Goal: Task Accomplishment & Management: Manage account settings

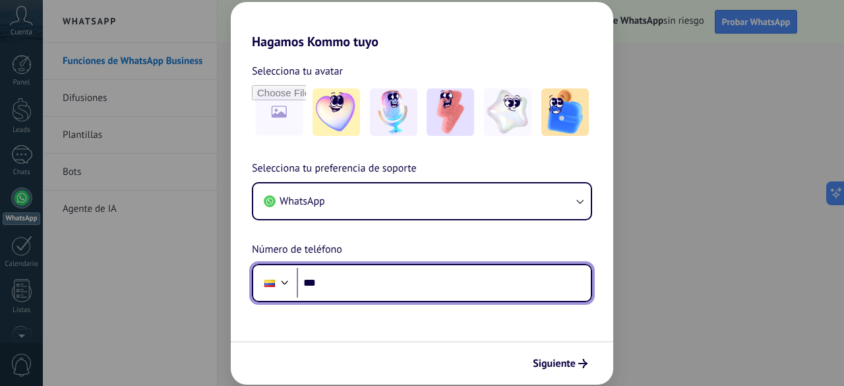
click at [379, 285] on input "***" at bounding box center [444, 283] width 294 height 30
type input "**********"
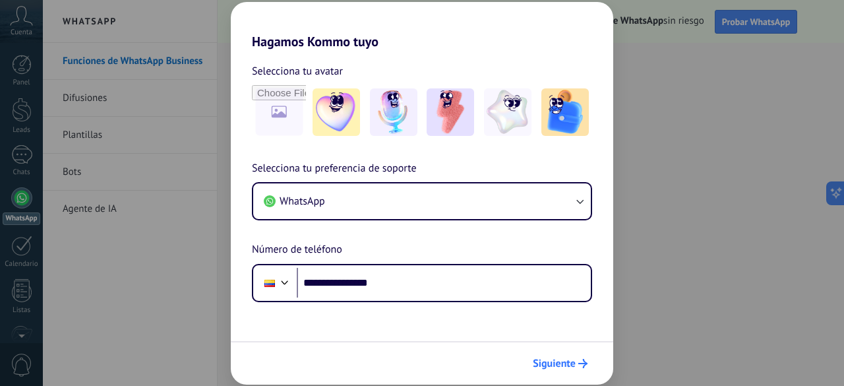
click at [554, 360] on span "Siguiente" at bounding box center [554, 363] width 43 height 9
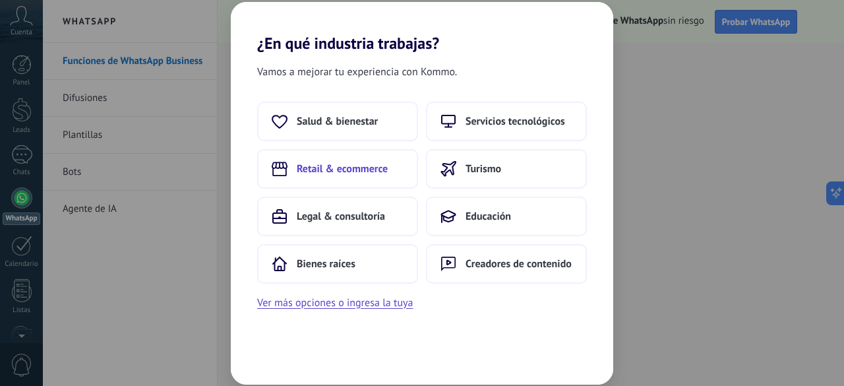
click at [335, 172] on span "Retail & ecommerce" at bounding box center [342, 168] width 91 height 13
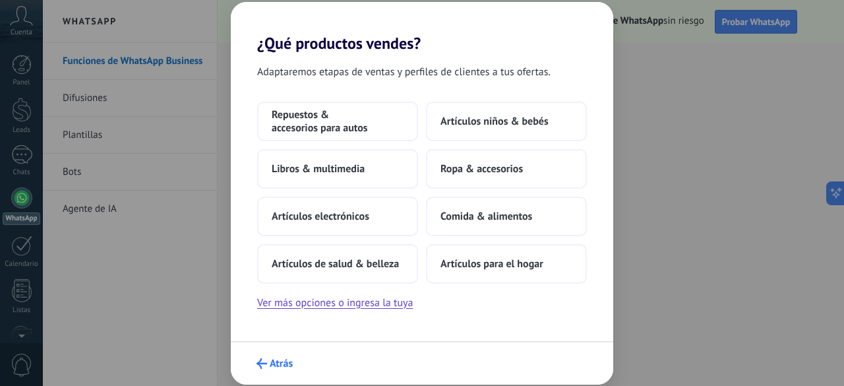
click at [257, 361] on icon "submit" at bounding box center [262, 363] width 11 height 11
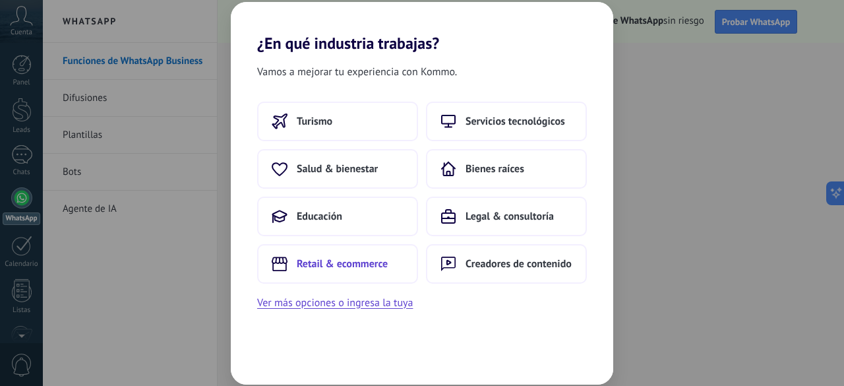
click at [371, 264] on span "Retail & ecommerce" at bounding box center [342, 263] width 91 height 13
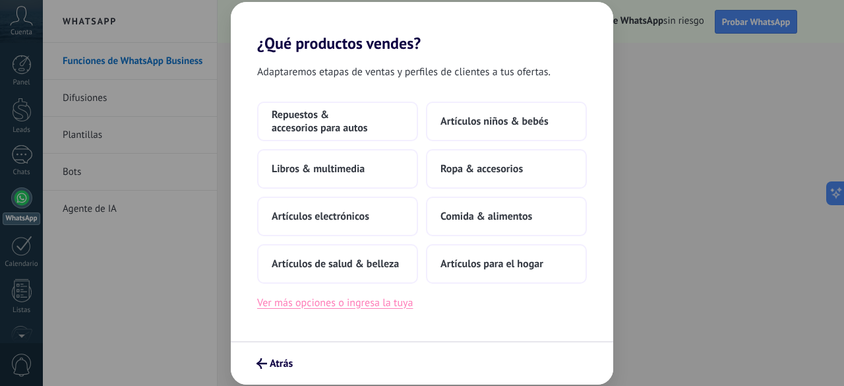
click at [379, 303] on button "Ver más opciones o ingresa la tuya" at bounding box center [335, 302] width 156 height 17
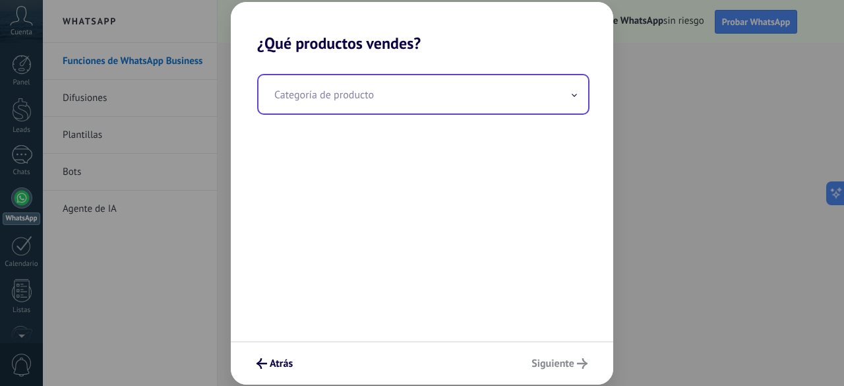
click at [511, 101] on input "text" at bounding box center [424, 94] width 330 height 38
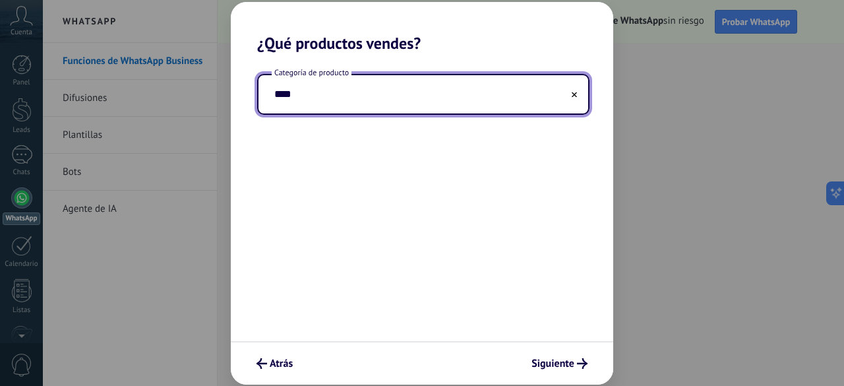
type input "****"
click at [577, 97] on button at bounding box center [574, 94] width 7 height 13
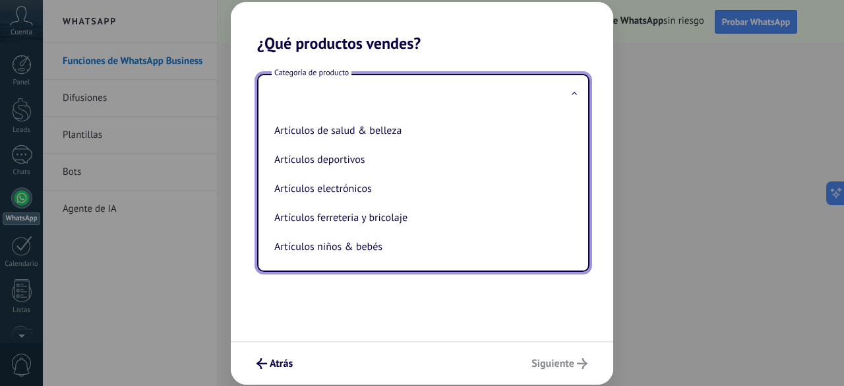
click at [358, 311] on div "Categoría de producto Artículos de salud & belleza Artículos deportivos Artícul…" at bounding box center [422, 197] width 383 height 288
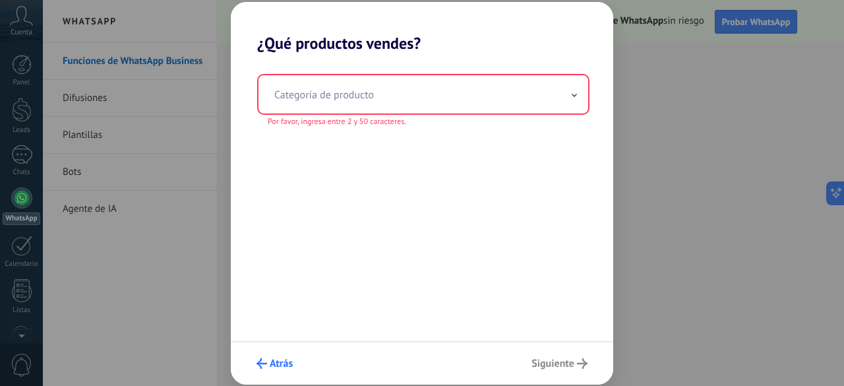
click at [284, 354] on button "Atrás" at bounding box center [275, 363] width 48 height 22
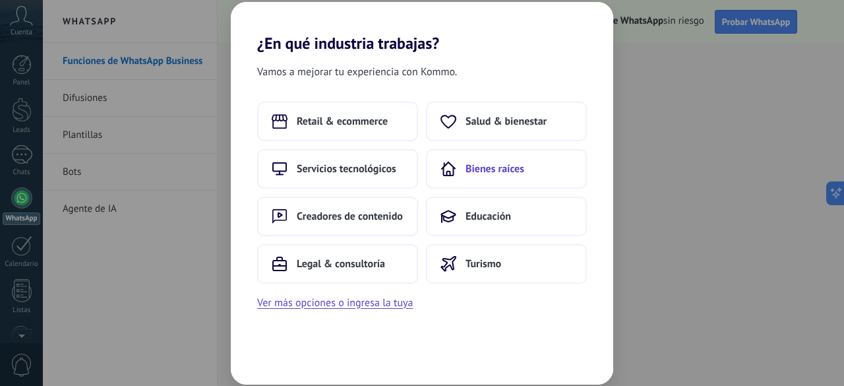
click at [538, 179] on button "Bienes raíces" at bounding box center [506, 169] width 161 height 40
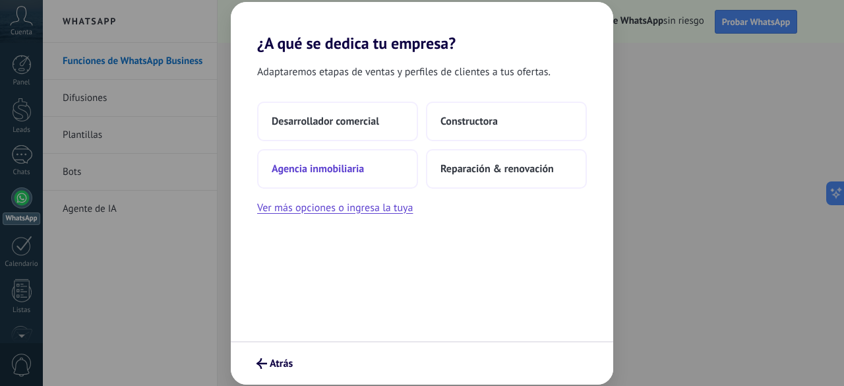
click at [352, 171] on span "Agencia inmobiliaria" at bounding box center [318, 168] width 92 height 13
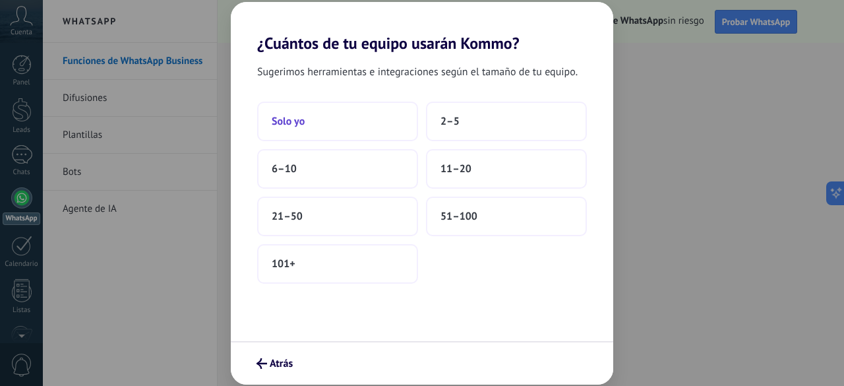
click at [354, 127] on button "Solo yo" at bounding box center [337, 122] width 161 height 40
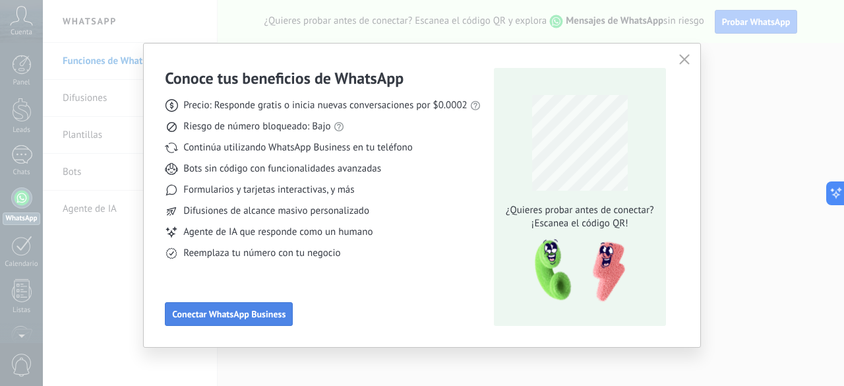
click at [261, 317] on span "Conectar WhatsApp Business" at bounding box center [228, 313] width 113 height 9
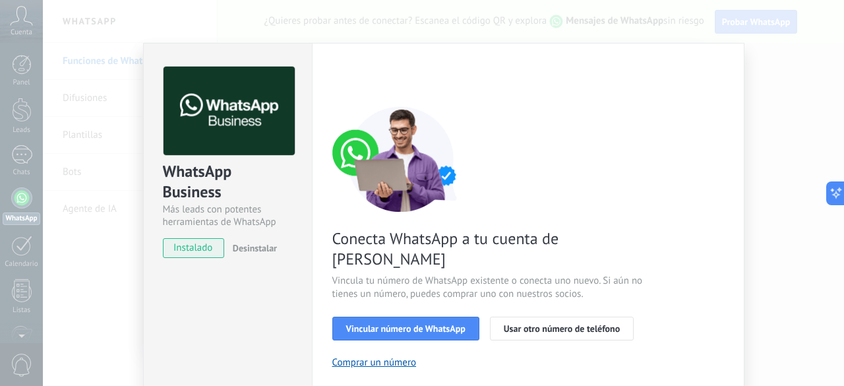
click at [261, 325] on div "WhatsApp Business Más leads con potentes herramientas de WhatsApp instalado Des…" at bounding box center [227, 270] width 169 height 455
click at [821, 158] on div "WhatsApp Business Más leads con potentes herramientas de WhatsApp instalado Des…" at bounding box center [444, 193] width 802 height 386
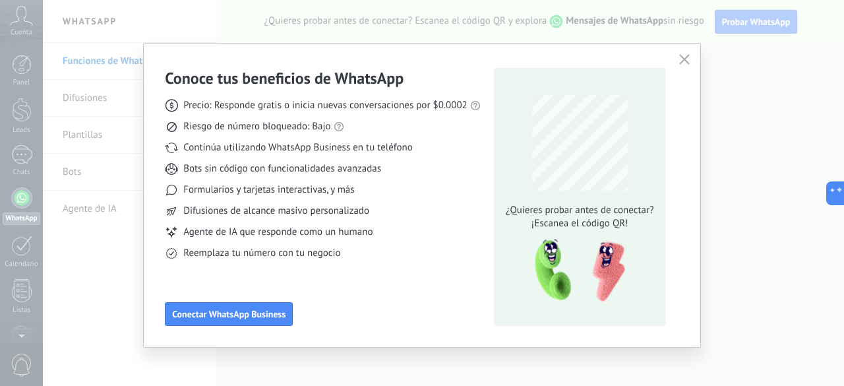
click at [620, 211] on span "¿Quieres probar antes de conectar?" at bounding box center [580, 210] width 156 height 13
click at [387, 298] on div "Conoce tus beneficios de WhatsApp Precio: Responde gratis o inicia nuevas conve…" at bounding box center [323, 197] width 316 height 258
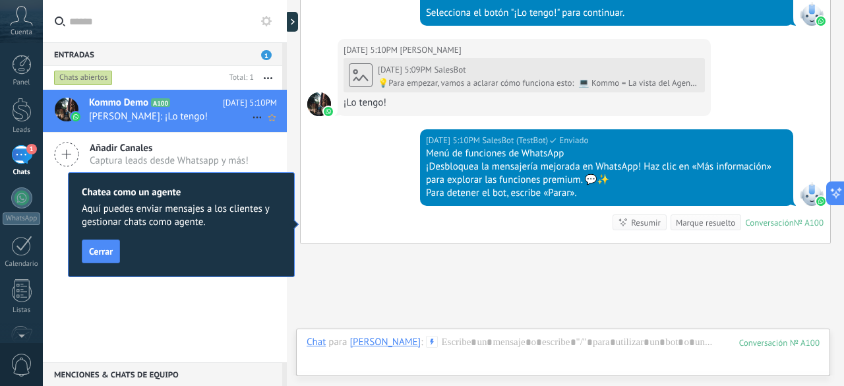
scroll to position [718, 0]
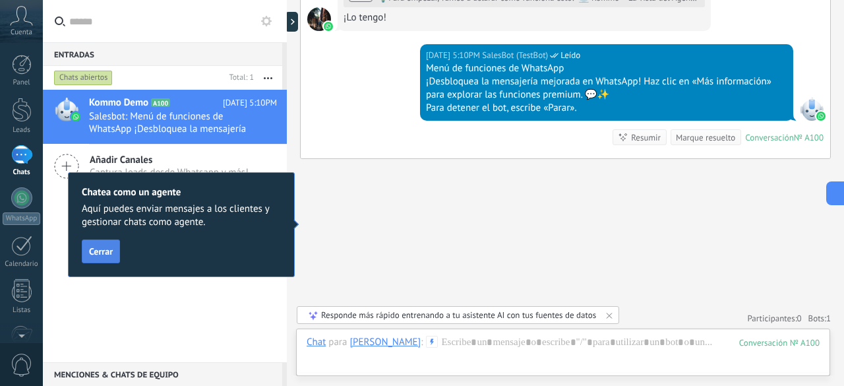
click at [106, 253] on span "Cerrar" at bounding box center [101, 251] width 24 height 9
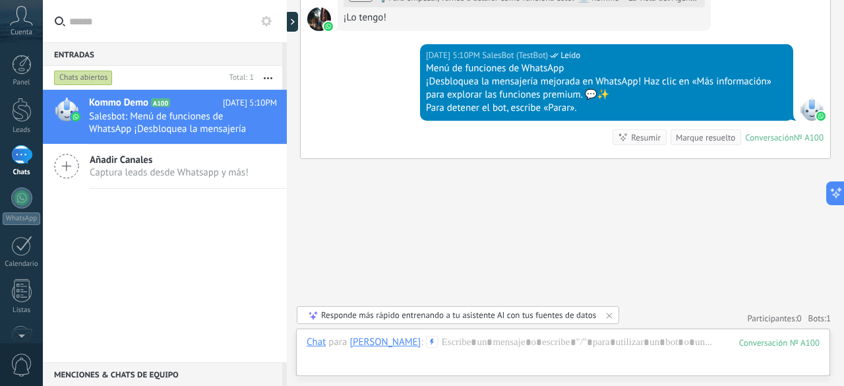
click at [24, 160] on div "1" at bounding box center [21, 154] width 21 height 19
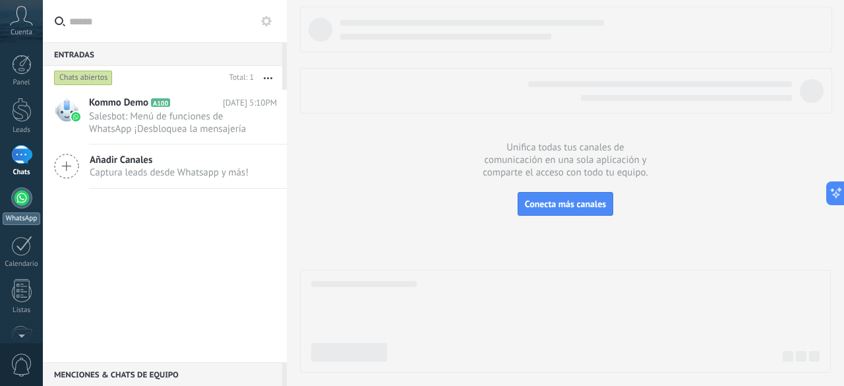
click at [20, 201] on div at bounding box center [21, 197] width 21 height 21
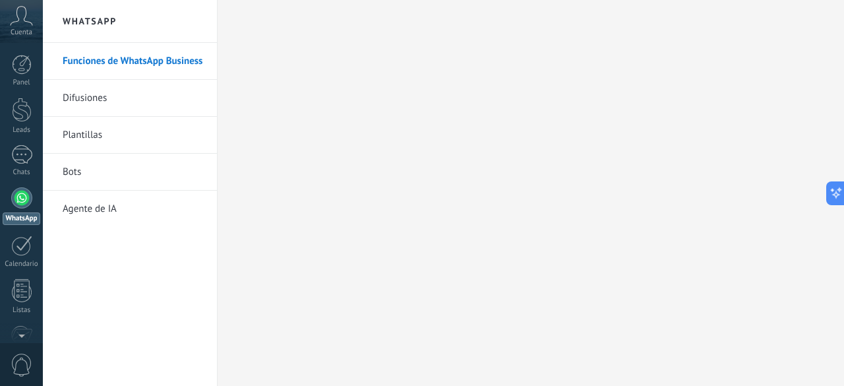
click at [96, 92] on link "Difusiones" at bounding box center [133, 98] width 141 height 37
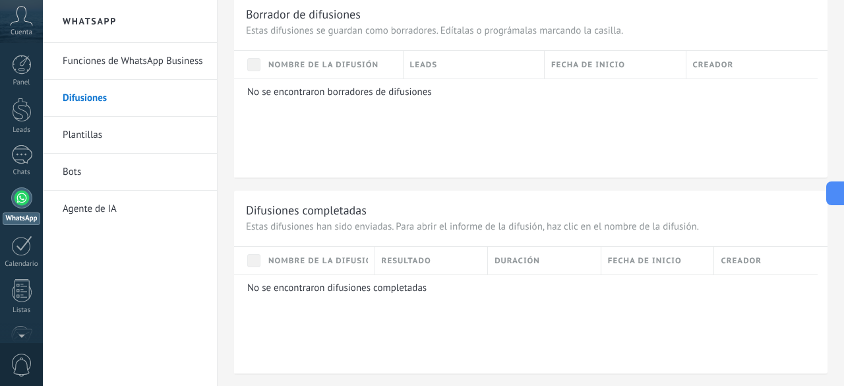
scroll to position [995, 0]
click at [20, 116] on div at bounding box center [22, 110] width 20 height 24
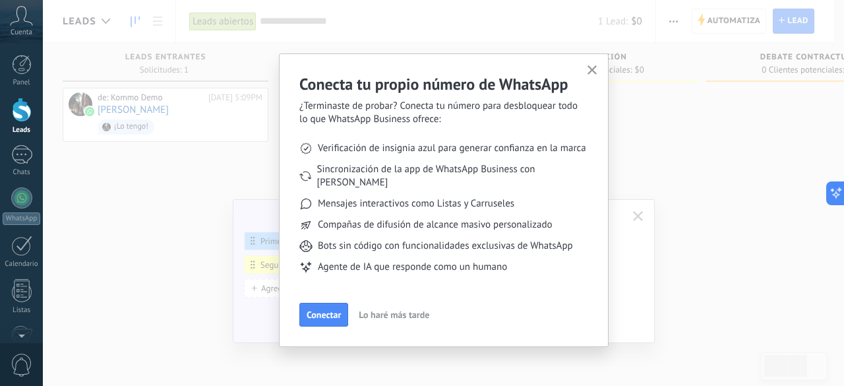
click at [110, 192] on div "Conecta tu propio número de WhatsApp ¿Terminaste de probar? Conecta tu número p…" at bounding box center [444, 193] width 802 height 386
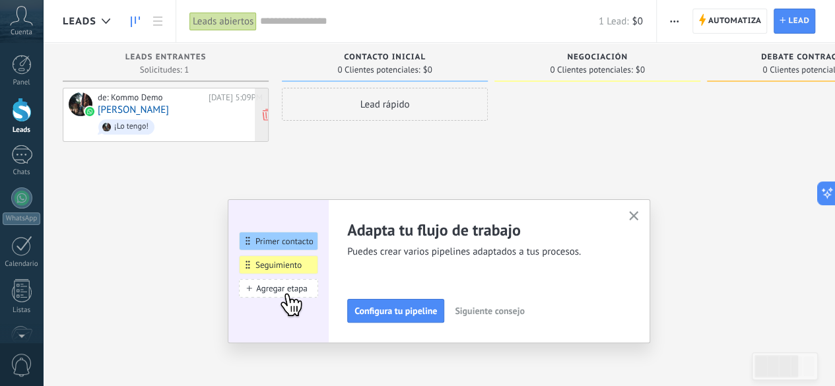
click at [130, 113] on link "[PERSON_NAME]" at bounding box center [133, 109] width 71 height 11
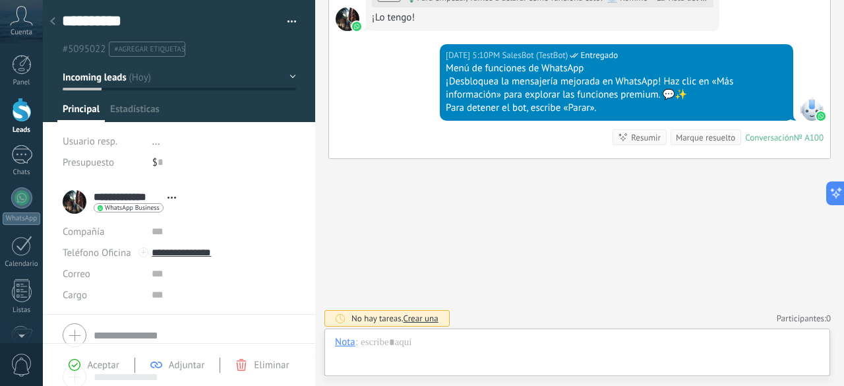
scroll to position [20, 0]
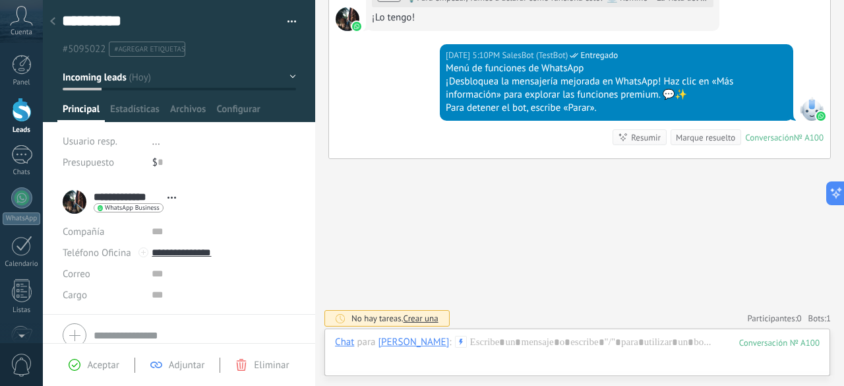
click at [68, 202] on div "**********" at bounding box center [123, 201] width 120 height 33
click at [69, 202] on div "**********" at bounding box center [123, 201] width 120 height 33
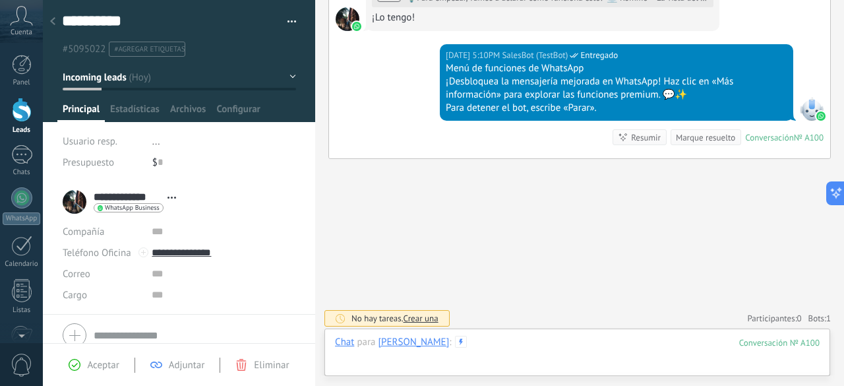
click at [528, 356] on div at bounding box center [577, 356] width 485 height 40
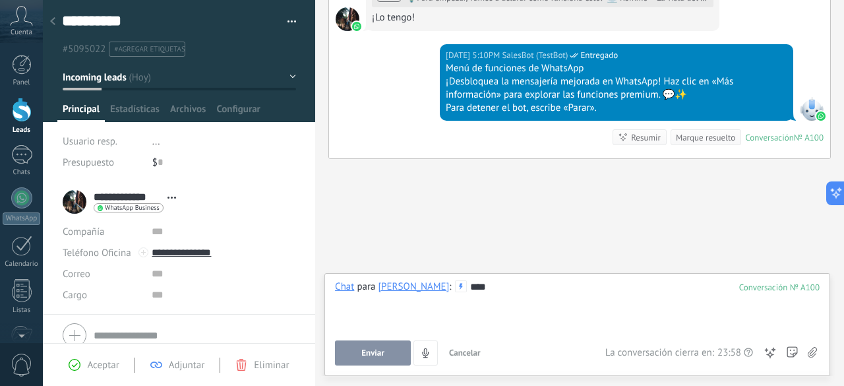
click at [352, 369] on div "Chat Correo Nota Tarea Chat para [PERSON_NAME] : 100 **** Enviar Cancelar Rastr…" at bounding box center [578, 324] width 506 height 103
click at [372, 360] on button "Enviar" at bounding box center [373, 352] width 76 height 25
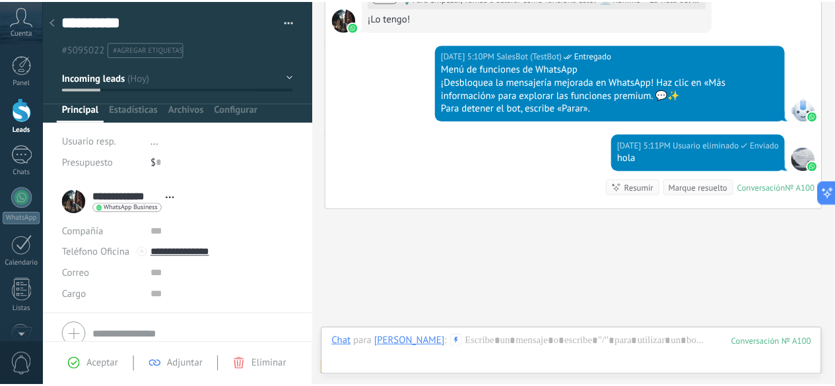
scroll to position [768, 0]
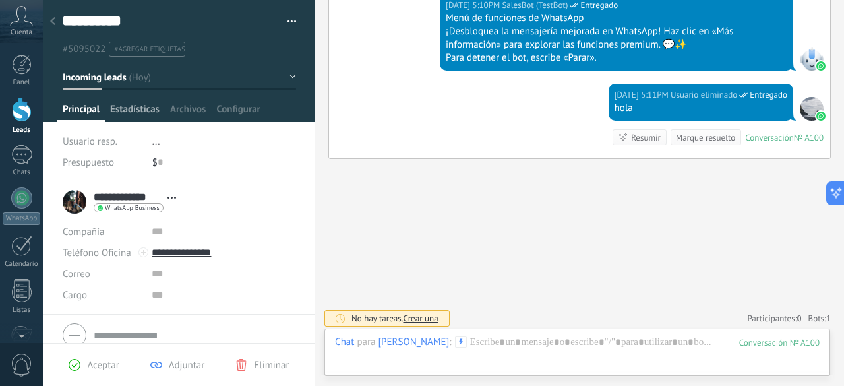
click at [139, 114] on span "Estadísticas" at bounding box center [134, 112] width 49 height 19
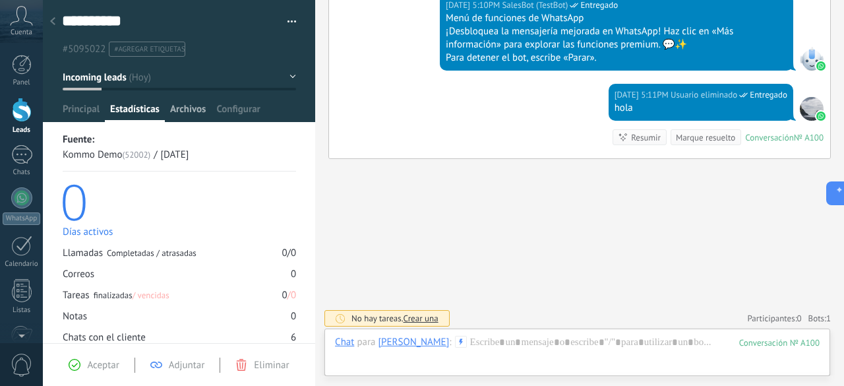
click at [191, 114] on span "Archivos" at bounding box center [188, 112] width 36 height 19
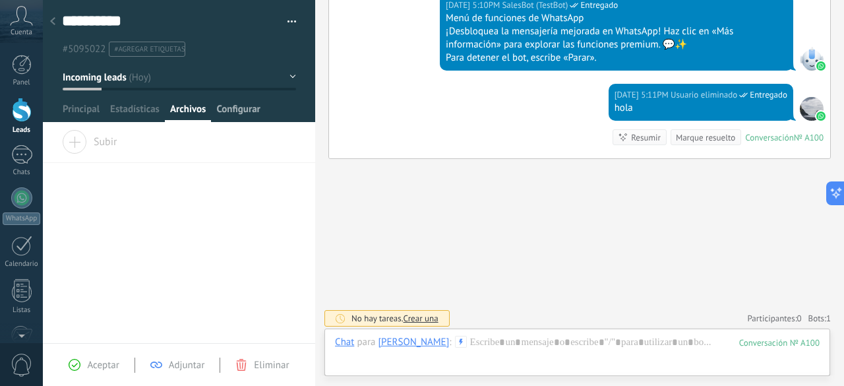
click at [244, 113] on span "Configurar" at bounding box center [238, 112] width 44 height 19
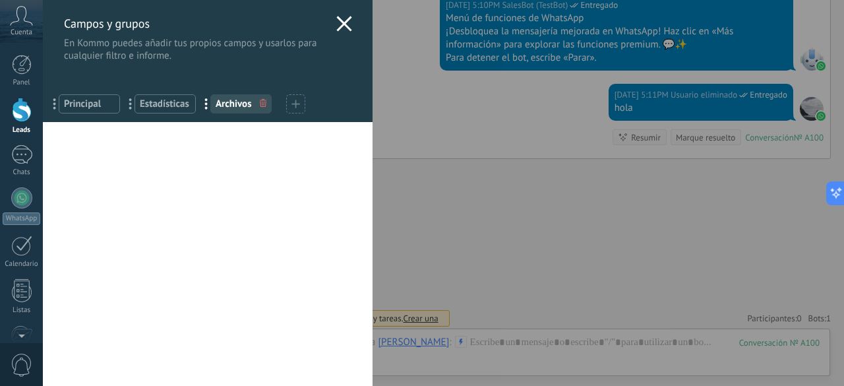
click at [43, 22] on div "Campos y grupos En Kommo puedes añadir tus propios campos y usarlos para cualqu…" at bounding box center [444, 193] width 802 height 386
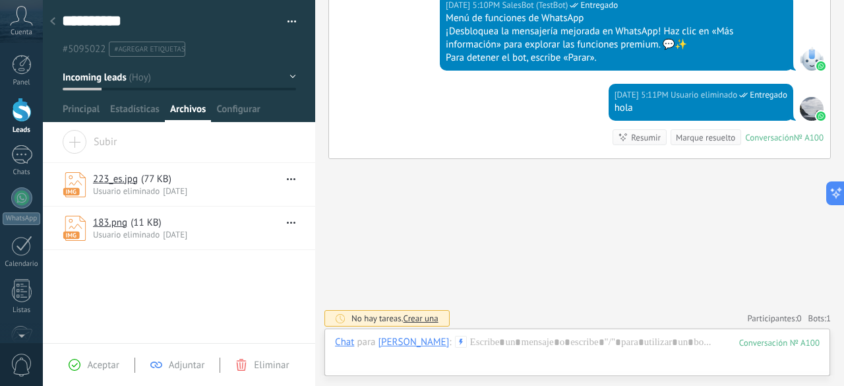
click at [71, 187] on use at bounding box center [74, 184] width 22 height 25
click at [139, 188] on span "Usuario eliminado" at bounding box center [126, 190] width 67 height 11
click at [139, 187] on span "Usuario eliminado" at bounding box center [126, 190] width 67 height 11
click at [132, 218] on span "( 11 KB )" at bounding box center [146, 222] width 31 height 13
click at [61, 230] on div "183.png ( 11 KB ) Usuario eliminado [DATE] Descargar Desvincular Eliminar" at bounding box center [179, 227] width 272 height 43
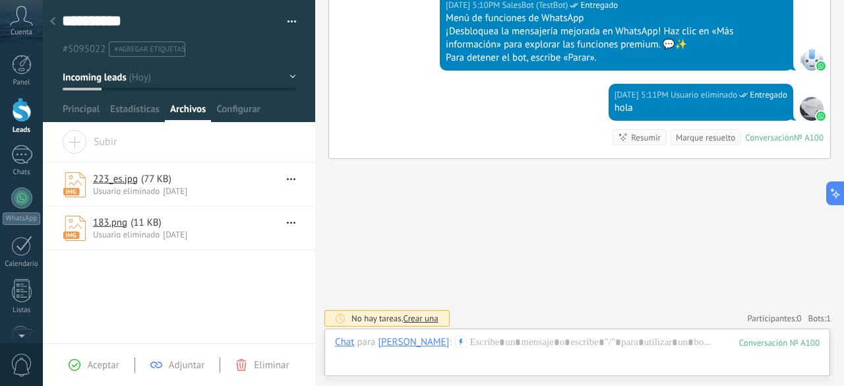
click at [288, 178] on icon "button" at bounding box center [291, 179] width 9 height 2
click at [263, 201] on span "Descargar" at bounding box center [254, 202] width 42 height 26
click at [15, 164] on div "1" at bounding box center [21, 154] width 21 height 19
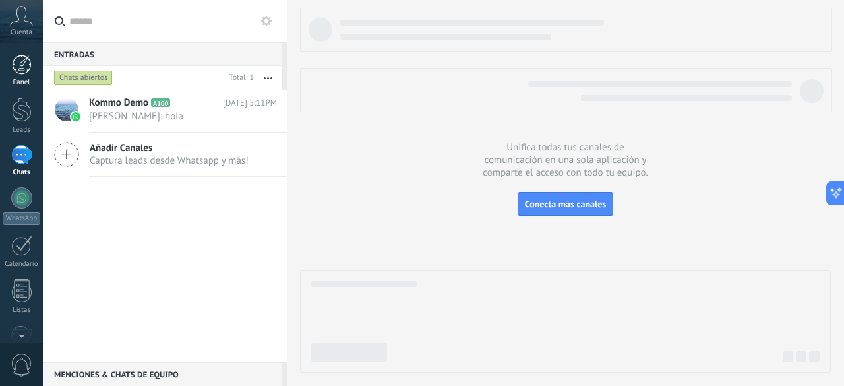
click at [20, 66] on div at bounding box center [22, 65] width 20 height 20
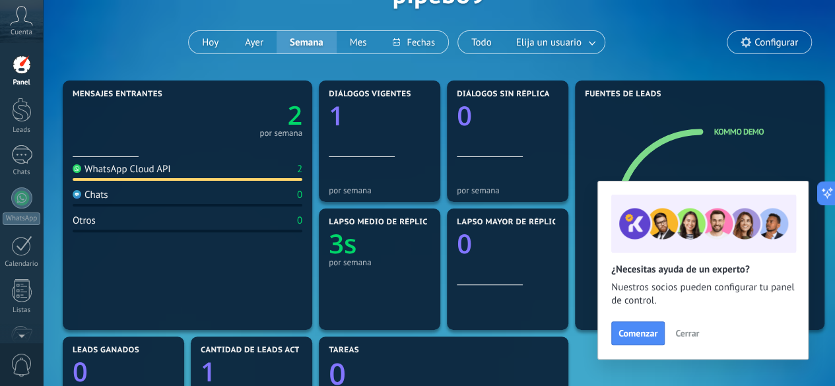
scroll to position [66, 0]
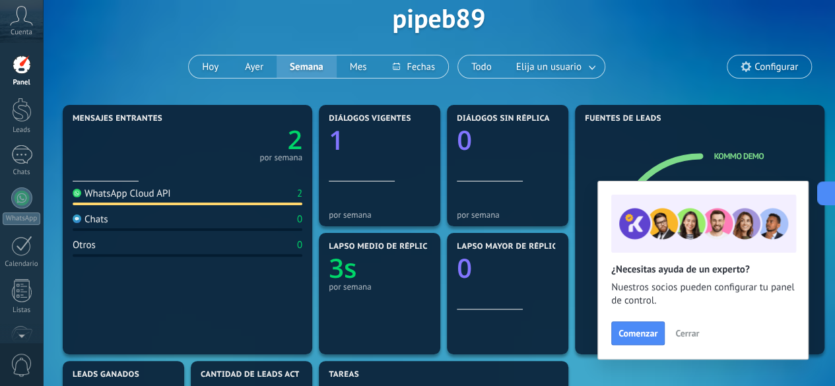
click at [24, 26] on div "Cuenta" at bounding box center [21, 21] width 43 height 43
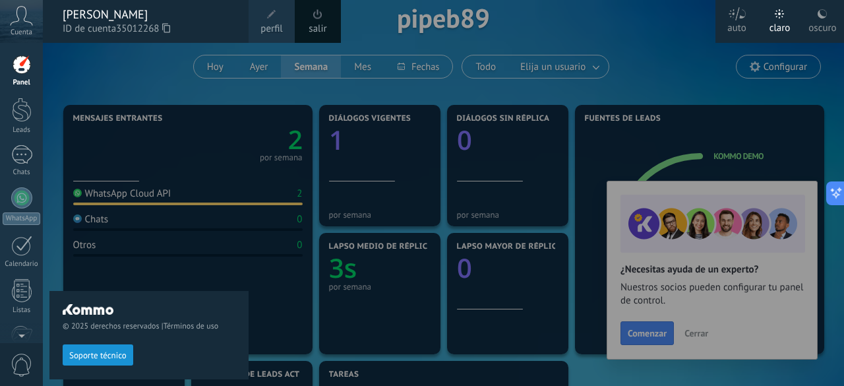
click at [28, 73] on div at bounding box center [22, 65] width 20 height 20
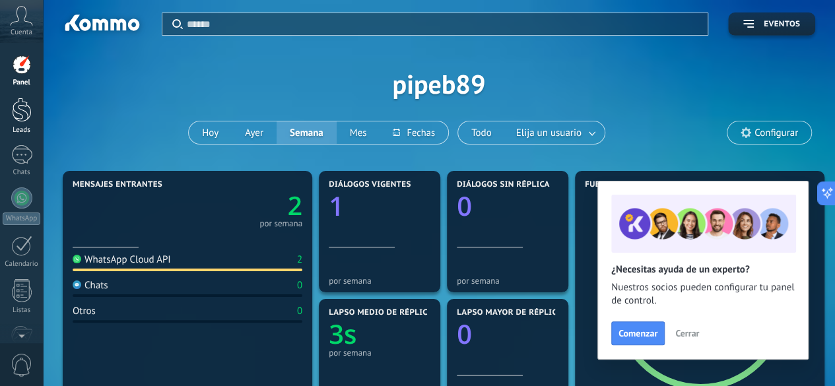
click at [22, 109] on div at bounding box center [22, 110] width 20 height 24
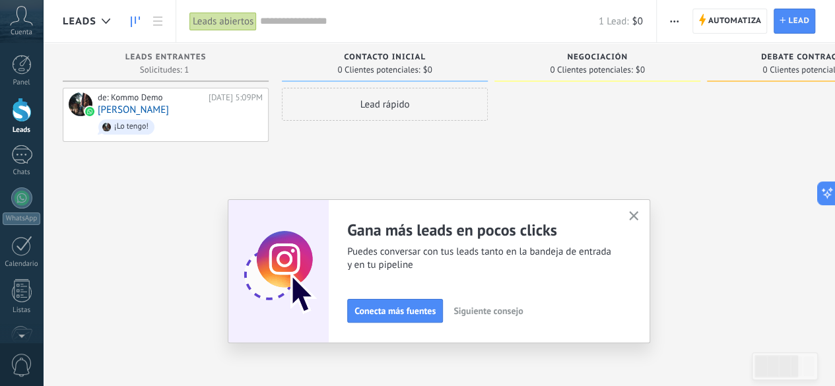
click at [508, 311] on span "Siguiente consejo" at bounding box center [487, 310] width 69 height 9
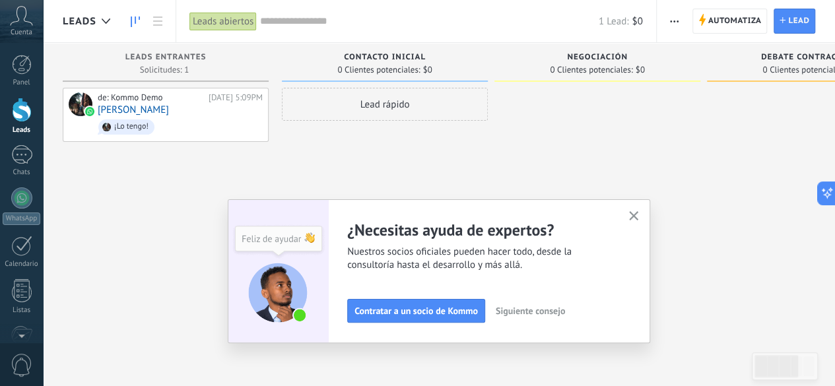
click at [557, 317] on button "Siguiente consejo" at bounding box center [530, 311] width 81 height 20
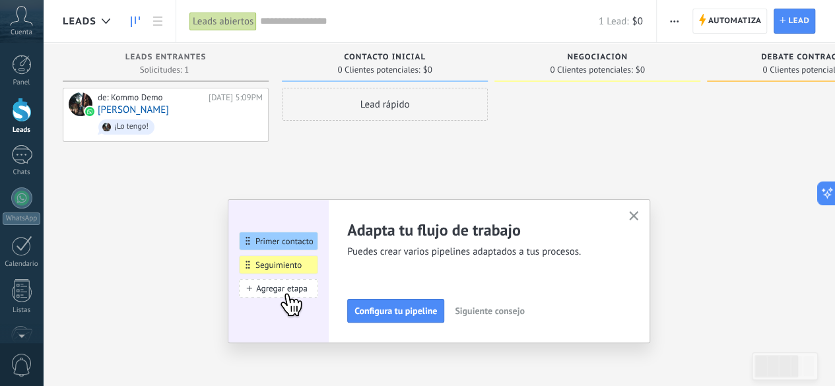
click at [639, 211] on button "button" at bounding box center [633, 217] width 16 height 18
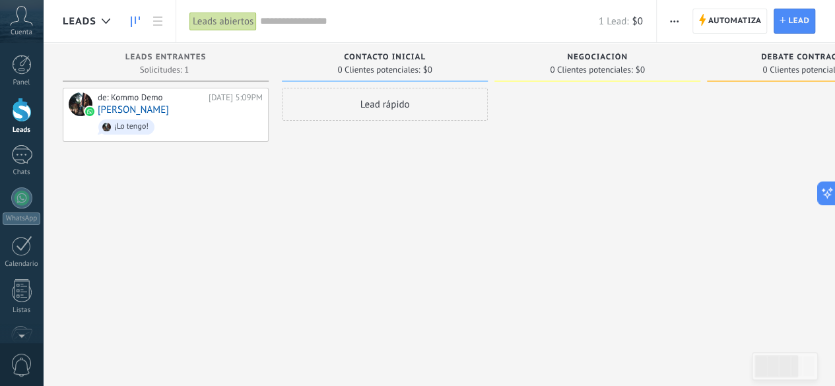
click at [615, 69] on span "0 Clientes potenciales:" at bounding box center [591, 70] width 82 height 8
click at [233, 135] on span "¡Lo tengo!" at bounding box center [180, 127] width 165 height 20
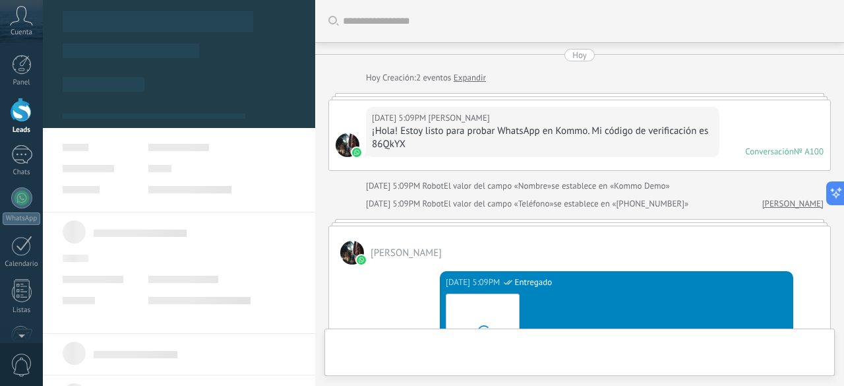
scroll to position [768, 0]
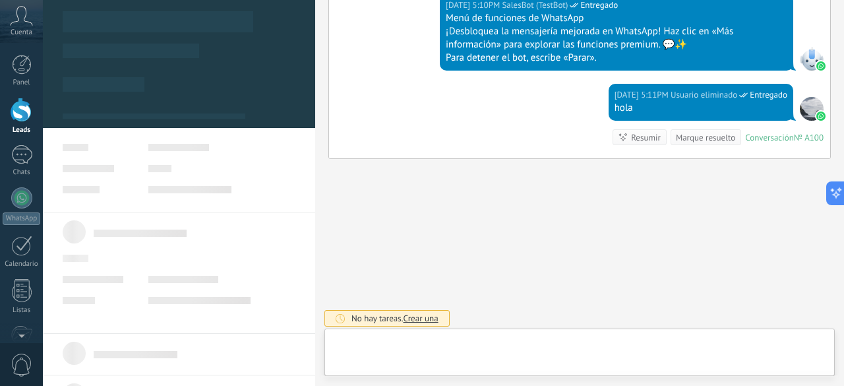
type textarea "**********"
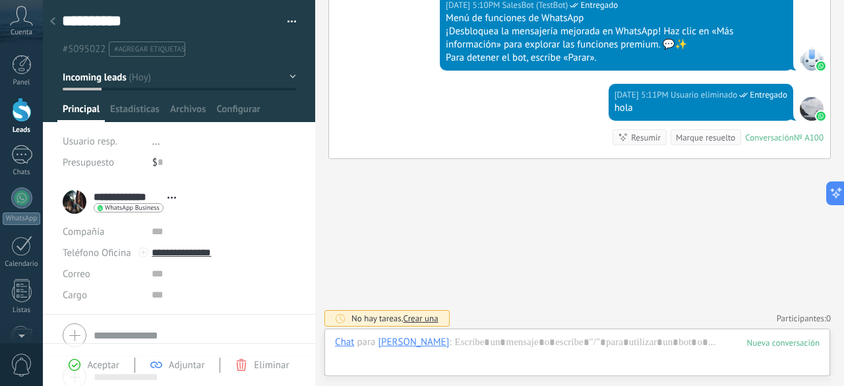
scroll to position [20, 0]
click at [18, 164] on link "1 Chats" at bounding box center [21, 161] width 43 height 32
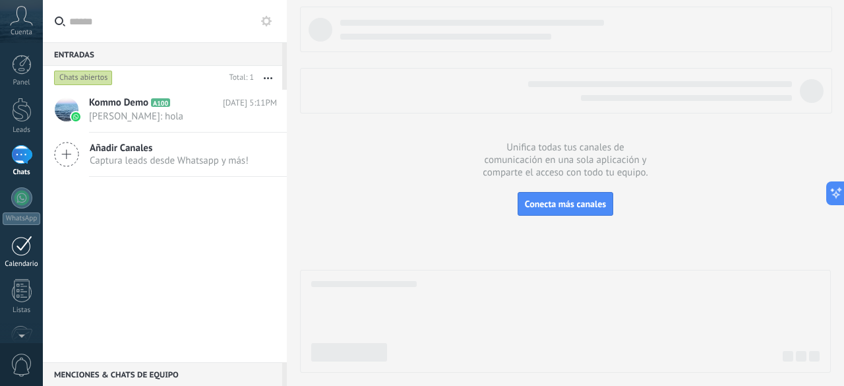
click at [16, 257] on link "Calendario" at bounding box center [21, 252] width 43 height 33
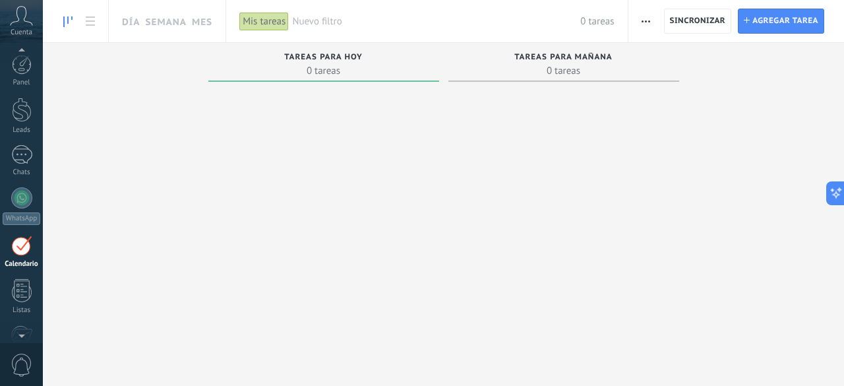
scroll to position [8, 0]
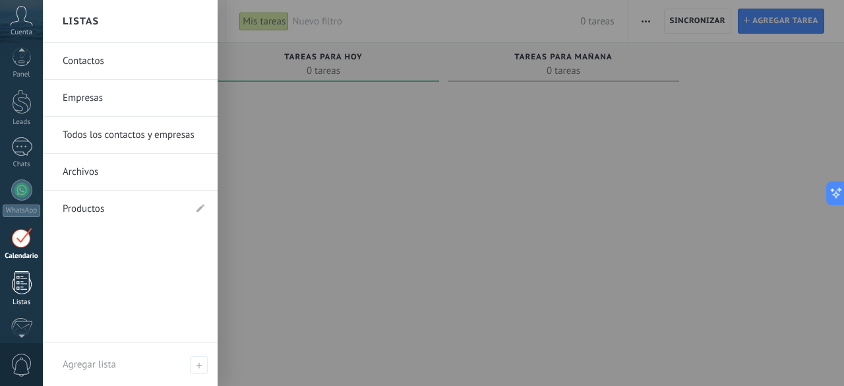
click at [28, 286] on div at bounding box center [22, 282] width 20 height 23
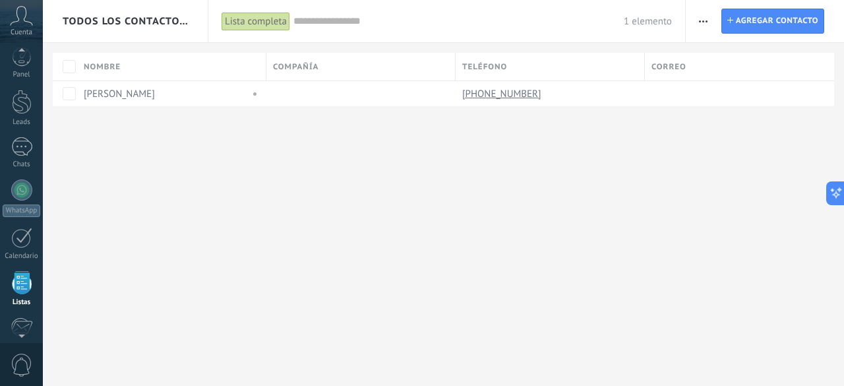
scroll to position [81, 0]
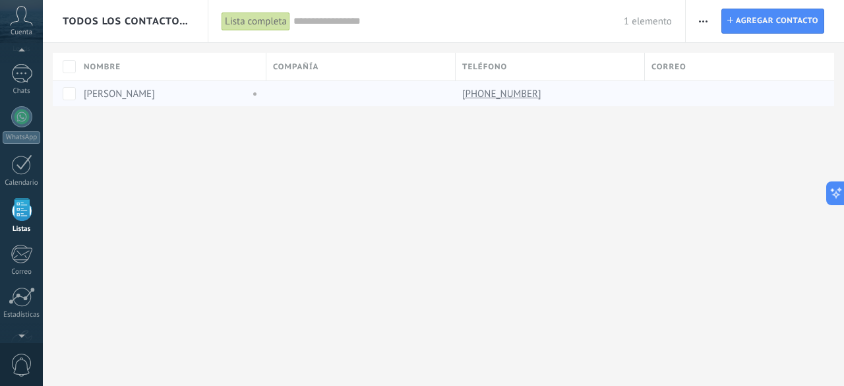
click at [247, 94] on span at bounding box center [252, 94] width 15 height 12
click at [402, 200] on div "Todos los contactos y empresas Lista completa Aplicar 1 elemento Lista completa…" at bounding box center [444, 193] width 802 height 386
click at [777, 27] on span "Agregar contacto" at bounding box center [777, 21] width 82 height 24
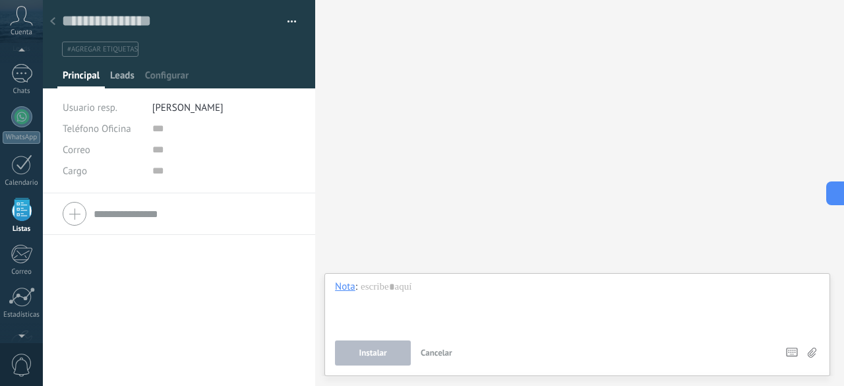
click at [120, 85] on span "Leads" at bounding box center [122, 78] width 24 height 19
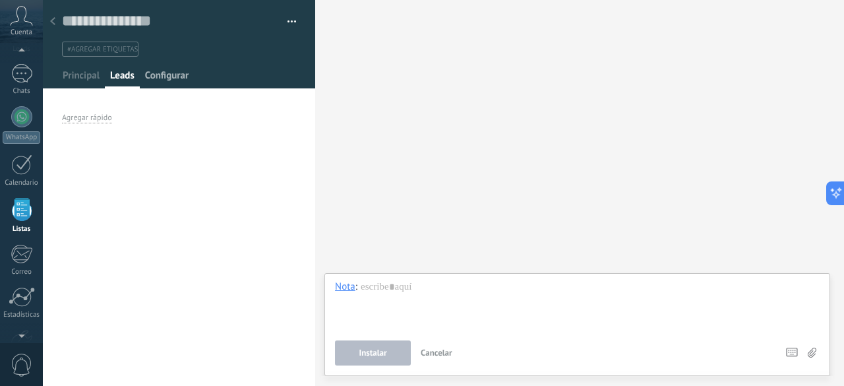
click at [171, 79] on span "Configurar" at bounding box center [167, 78] width 44 height 19
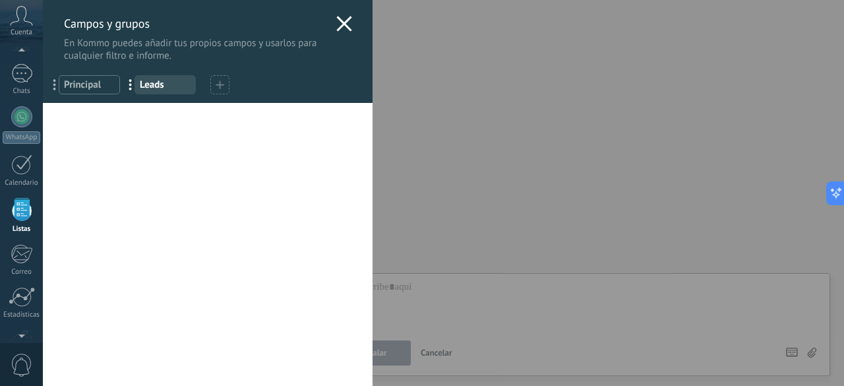
click at [348, 24] on div "Campos y grupos En Kommo puedes añadir tus propios campos y usarlos para cualqu…" at bounding box center [208, 31] width 330 height 62
click at [344, 27] on use at bounding box center [343, 23] width 15 height 15
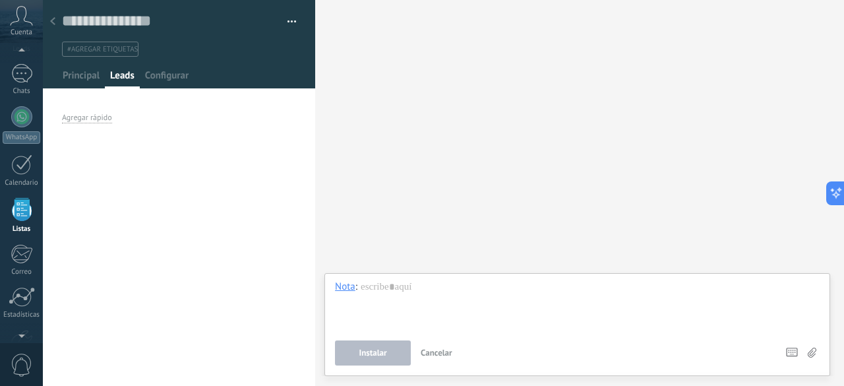
click at [439, 348] on span "Cancelar" at bounding box center [437, 352] width 32 height 11
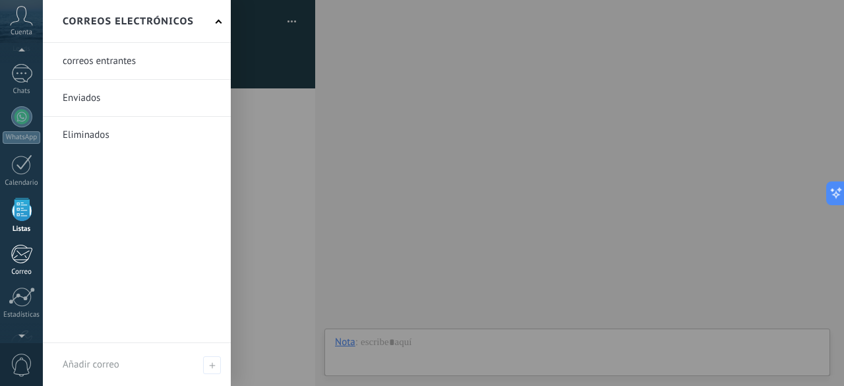
click at [31, 264] on link "Correo" at bounding box center [21, 260] width 43 height 32
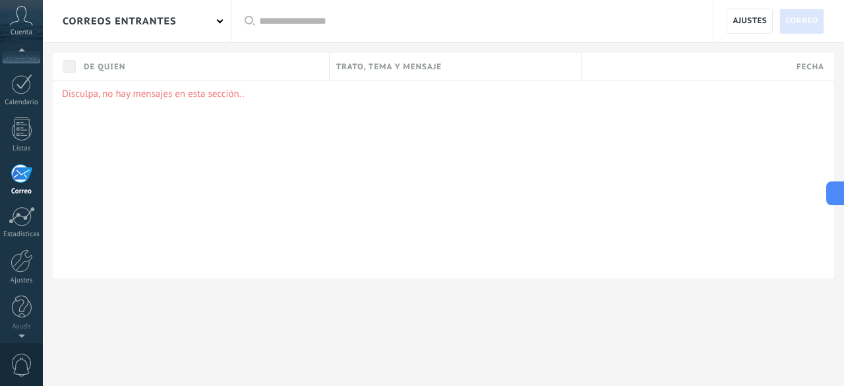
scroll to position [127, 0]
